Goal: Task Accomplishment & Management: Use online tool/utility

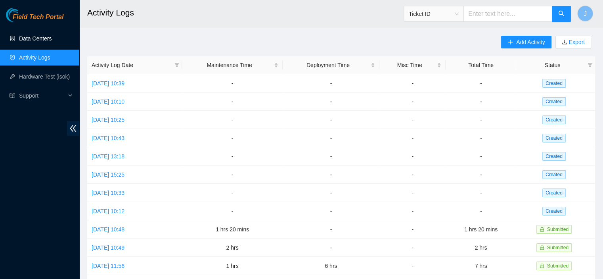
click at [33, 38] on link "Data Centers" at bounding box center [35, 38] width 33 height 6
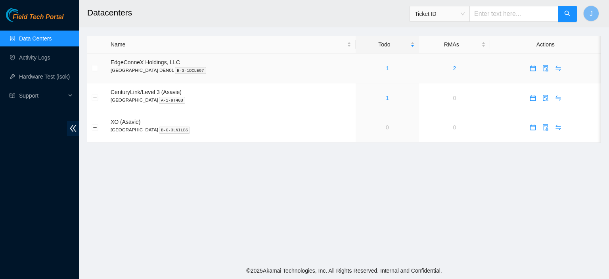
click at [386, 67] on link "1" at bounding box center [387, 68] width 3 height 6
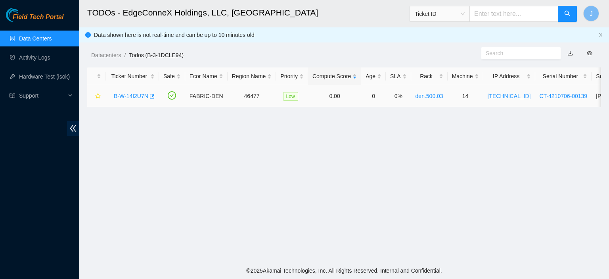
click at [131, 92] on div "B-W-14I2U7N" at bounding box center [132, 96] width 45 height 13
click at [130, 94] on link "B-W-14I2U7N" at bounding box center [131, 96] width 34 height 6
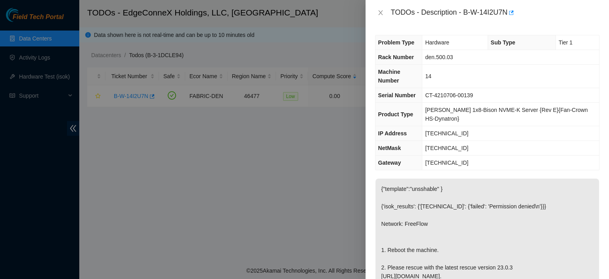
scroll to position [222, 0]
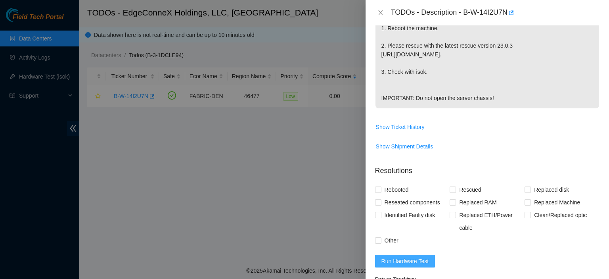
click at [405, 257] on span "Run Hardware Test" at bounding box center [405, 260] width 48 height 9
click at [378, 188] on input "Rebooted" at bounding box center [378, 189] width 6 height 6
checkbox input "true"
click at [451, 186] on input "Rescued" at bounding box center [452, 189] width 6 height 6
checkbox input "true"
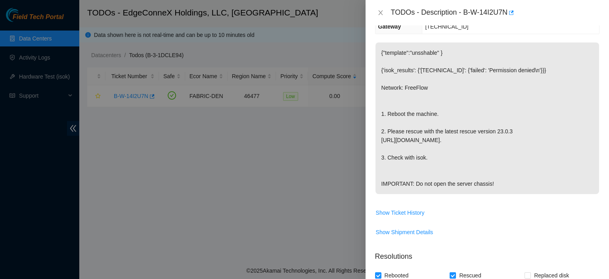
scroll to position [0, 0]
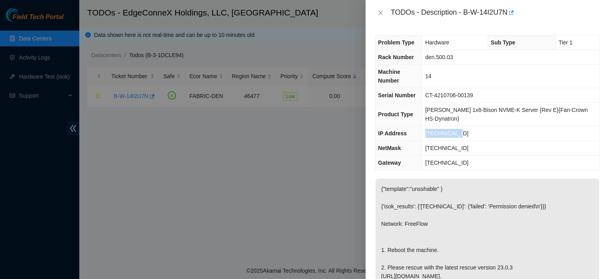
drag, startPoint x: 464, startPoint y: 117, endPoint x: 427, endPoint y: 113, distance: 37.1
click at [427, 126] on td "23.33.89.145" at bounding box center [510, 133] width 177 height 15
copy span "23.33.89.145"
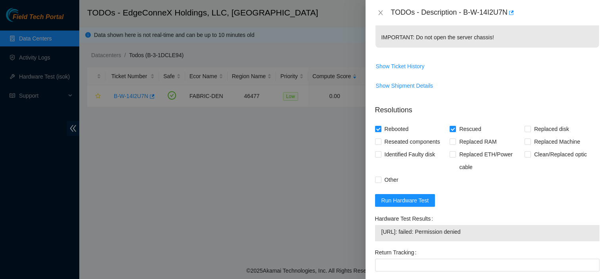
scroll to position [293, 0]
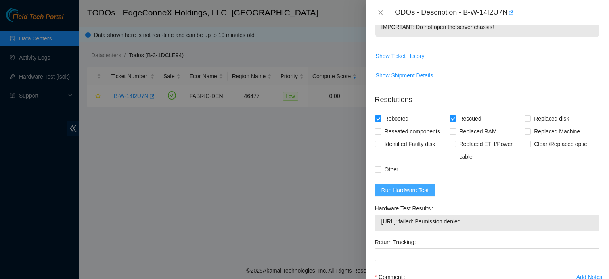
click at [411, 189] on span "Run Hardware Test" at bounding box center [405, 189] width 48 height 9
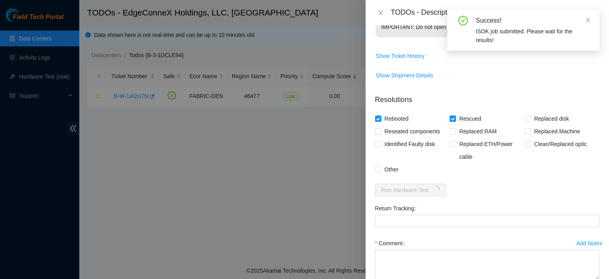
scroll to position [338, 0]
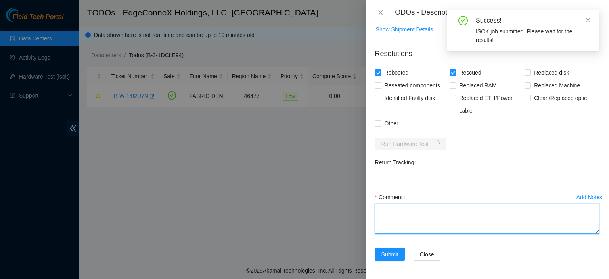
click at [502, 214] on textarea "Comment" at bounding box center [487, 218] width 224 height 30
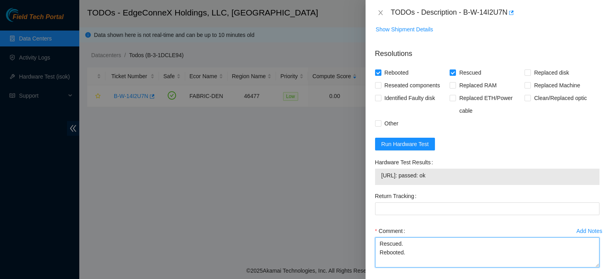
type textarea "Rescued. Rebooted."
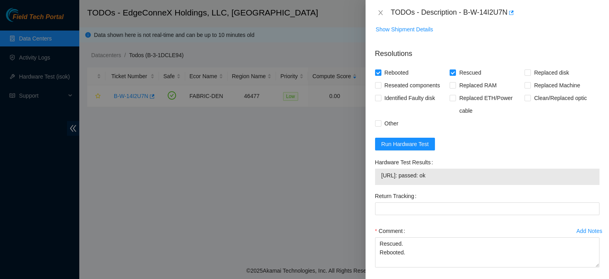
scroll to position [372, 0]
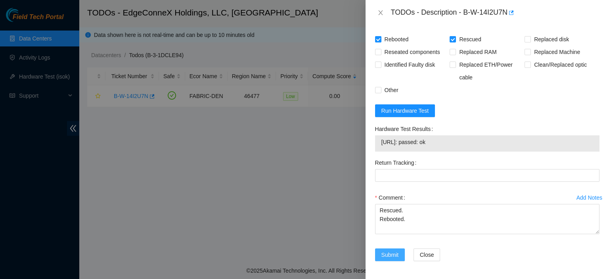
click at [393, 251] on span "Submit" at bounding box center [389, 254] width 17 height 9
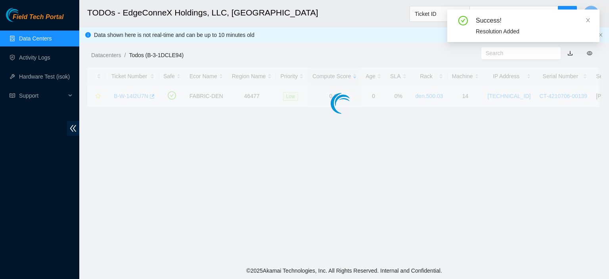
scroll to position [214, 0]
